Goal: Communication & Community: Share content

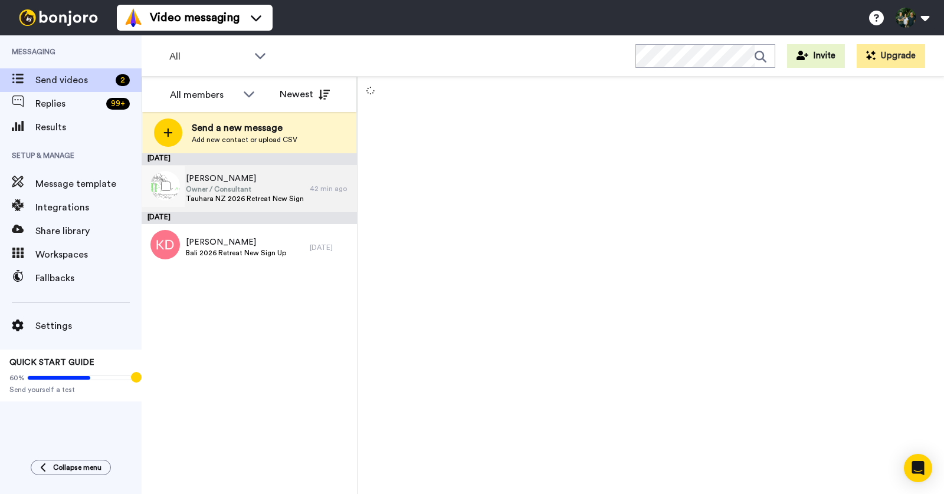
click at [222, 181] on span "[PERSON_NAME]" at bounding box center [245, 179] width 118 height 12
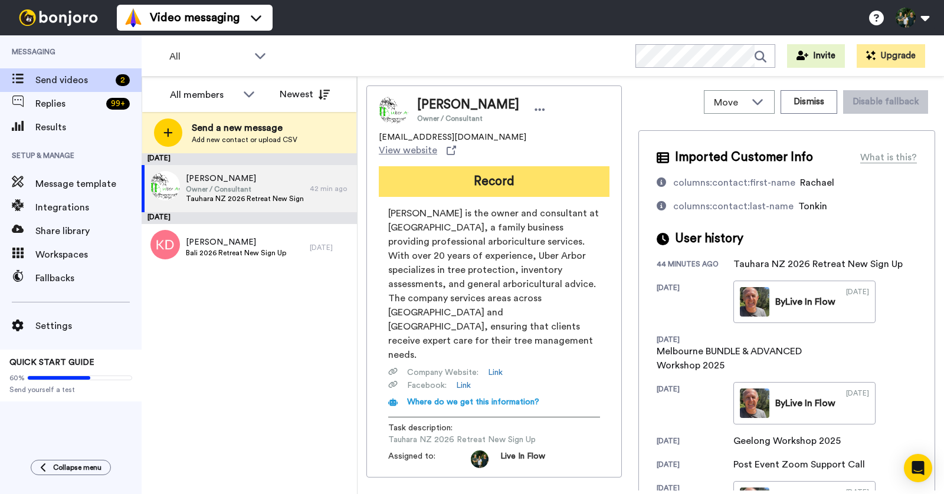
click at [509, 173] on button "Record" at bounding box center [494, 181] width 231 height 31
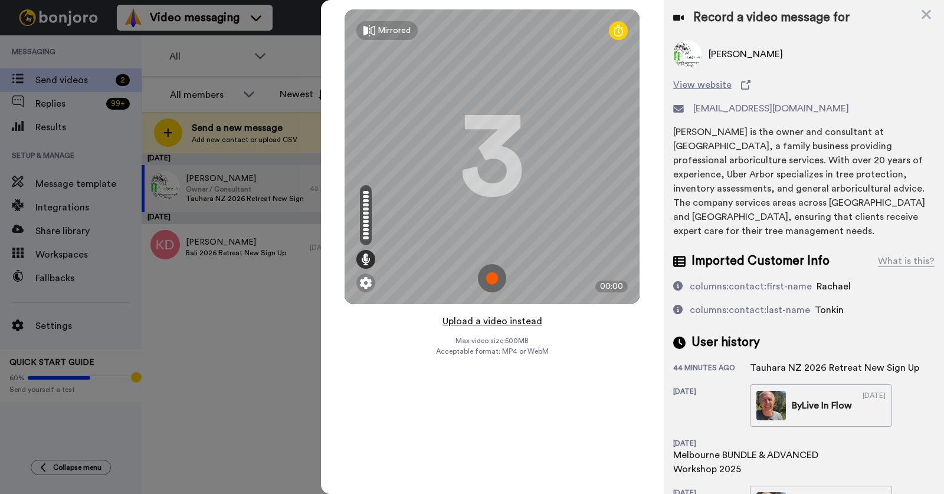
click at [501, 323] on button "Upload a video instead" at bounding box center [492, 321] width 107 height 15
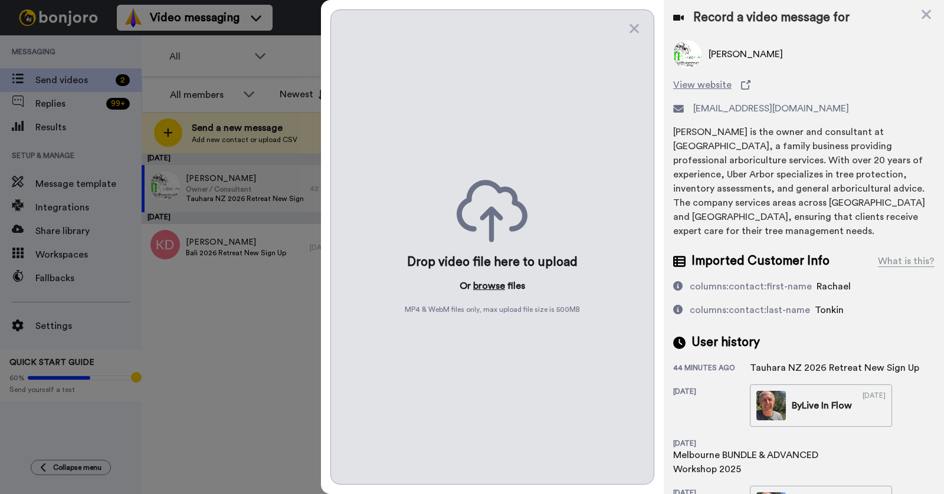
click at [482, 284] on button "browse" at bounding box center [489, 286] width 32 height 14
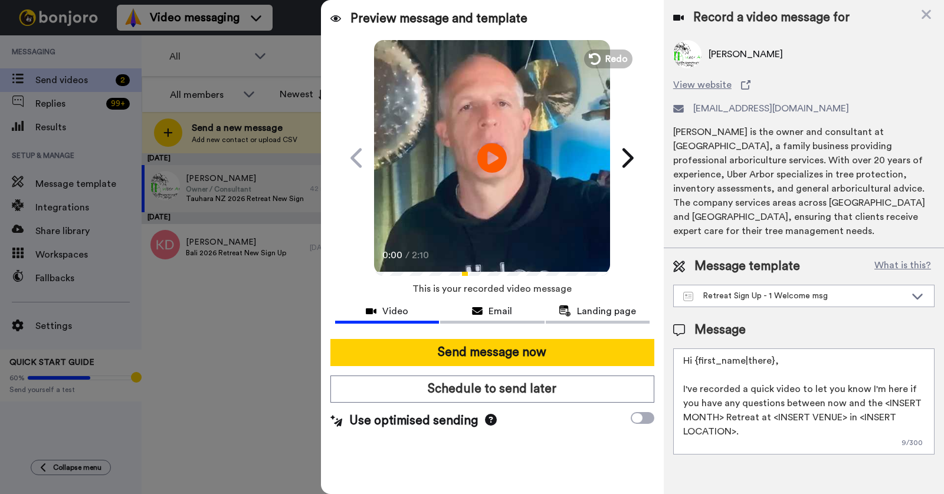
click at [724, 401] on textarea "Hi {first_name|there}, I've recorded a quick video to let you know I'm here if …" at bounding box center [803, 402] width 261 height 106
click at [836, 406] on textarea "Hi {first_name|there}, I've recorded a quick video to let you know I'm here if …" at bounding box center [803, 402] width 261 height 106
click at [734, 415] on textarea "Hi {first_name|there}, I've recorded a quick video to let you know I'm here if …" at bounding box center [803, 402] width 261 height 106
click at [855, 404] on textarea "Hi {first_name|there}, I've recorded a quick video to let you know I'm here if …" at bounding box center [803, 402] width 261 height 106
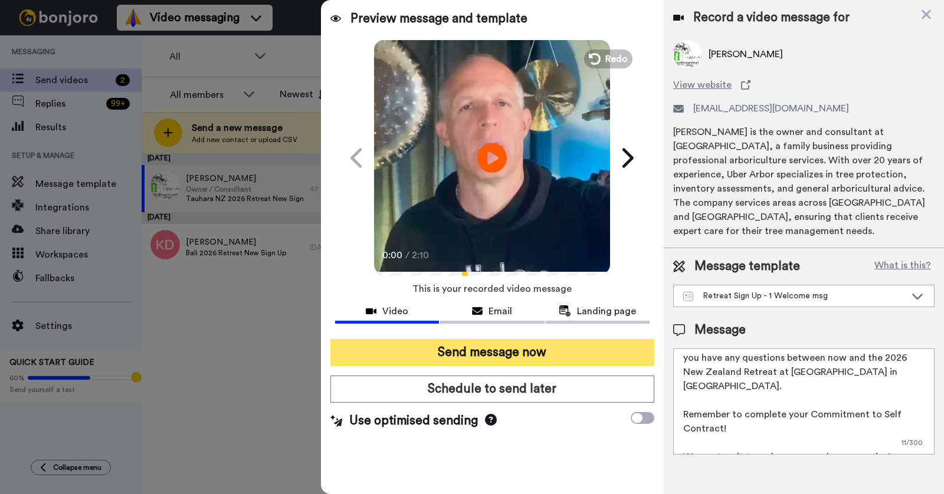
type textarea "Hi {first_name|there}, I've recorded a quick video to let you know I'm here if …"
click at [478, 347] on button "Send message now" at bounding box center [492, 352] width 324 height 27
